Goal: Obtain resource: Download file/media

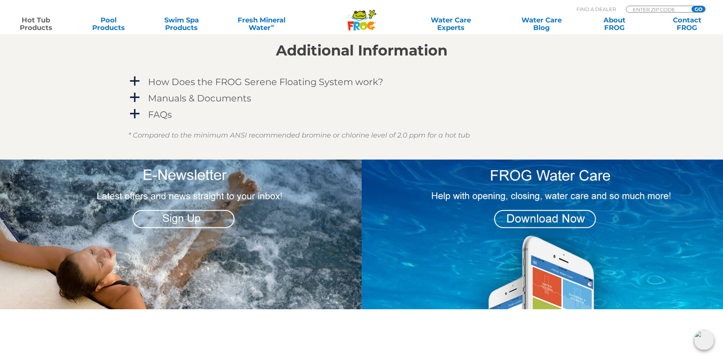
scroll to position [647, 0]
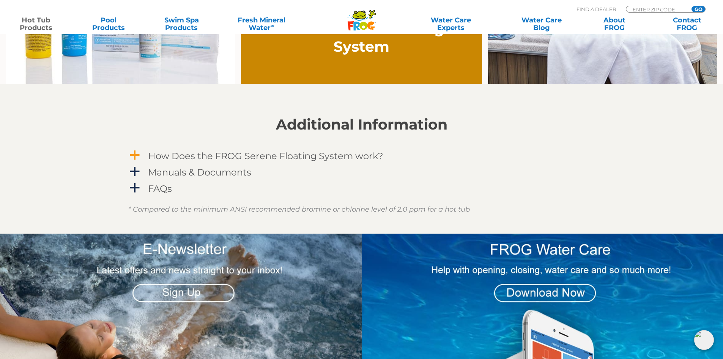
click at [257, 159] on h4 "How Does the FROG Serene Floating System work?" at bounding box center [265, 156] width 235 height 10
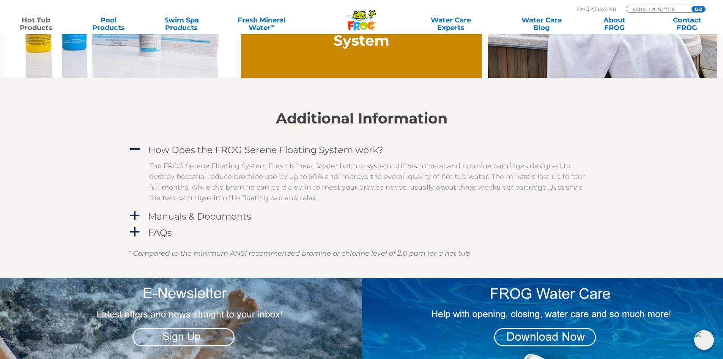
scroll to position [761, 0]
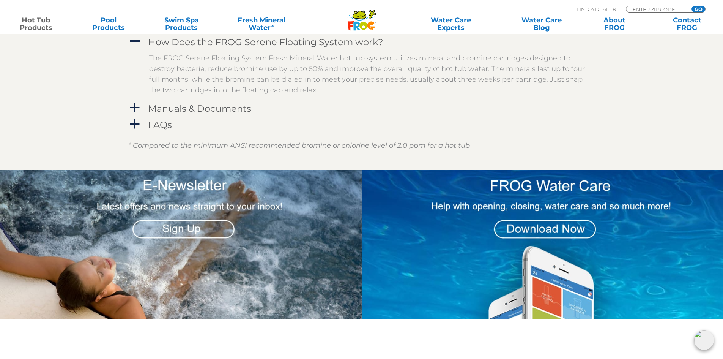
click at [227, 116] on div "A How Does the FROG Serene Floating System work? The FROG Serene Floating Syste…" at bounding box center [361, 83] width 467 height 98
click at [175, 108] on h4 "Manuals & Documents" at bounding box center [199, 108] width 103 height 10
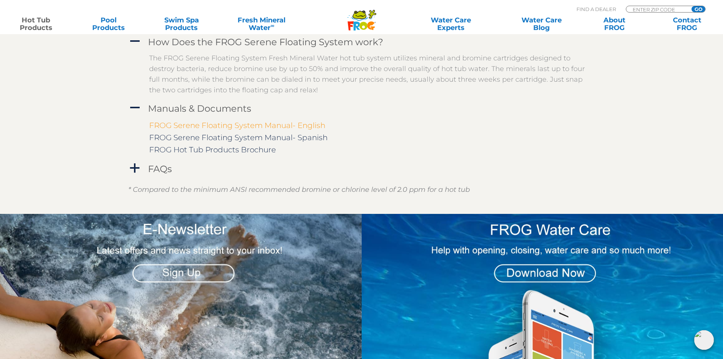
click at [213, 129] on link "FROG Serene Floating System Manual- English" at bounding box center [237, 125] width 176 height 9
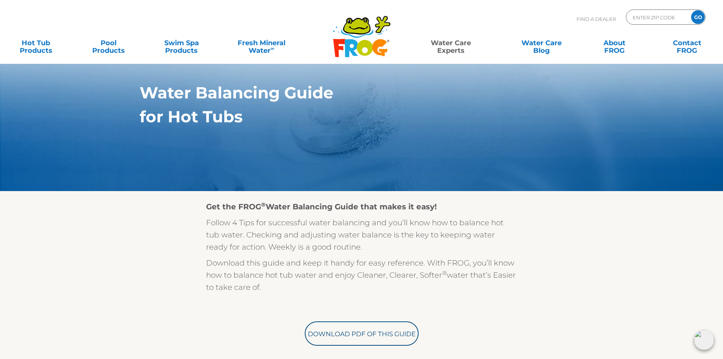
scroll to position [152, 0]
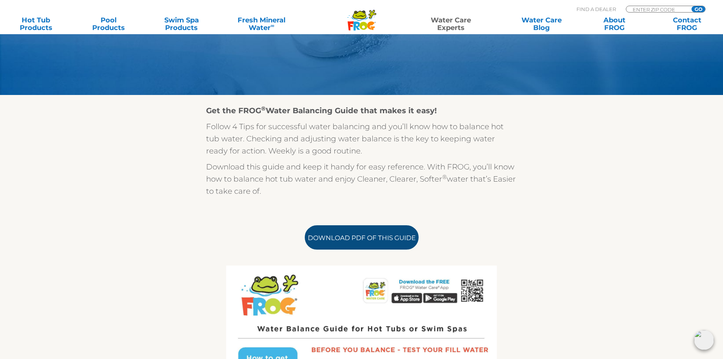
drag, startPoint x: 348, startPoint y: 244, endPoint x: 346, endPoint y: 240, distance: 4.0
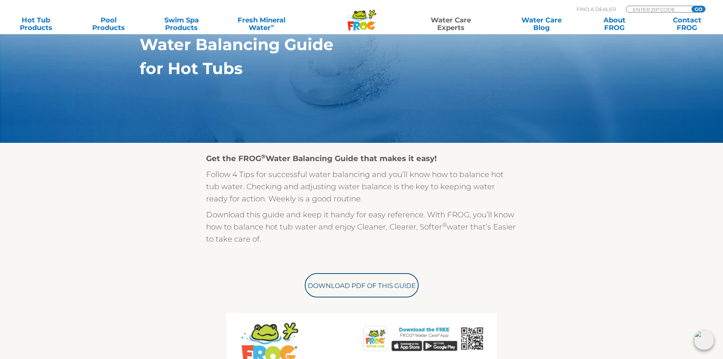
scroll to position [0, 0]
